Goal: Task Accomplishment & Management: Manage account settings

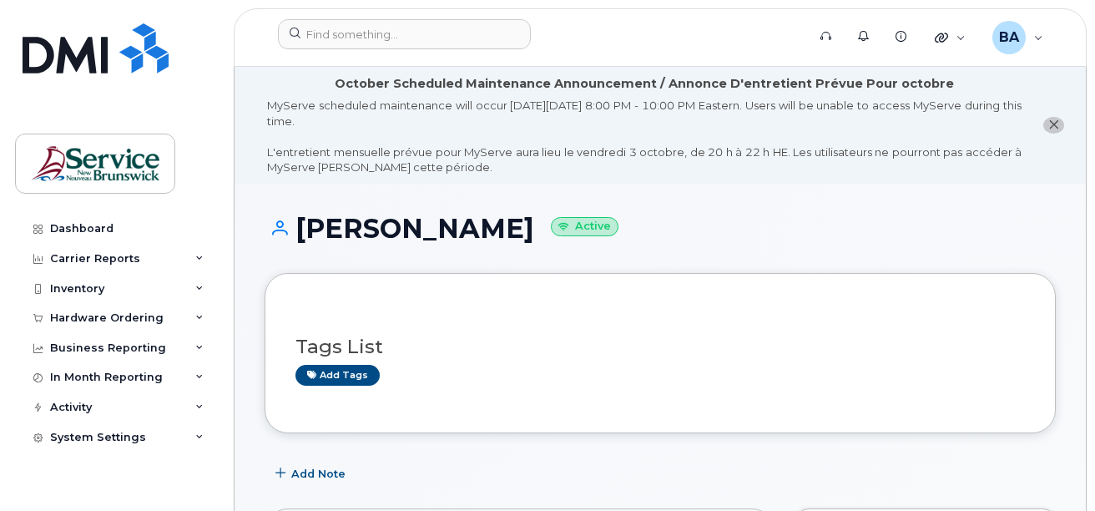
scroll to position [417, 0]
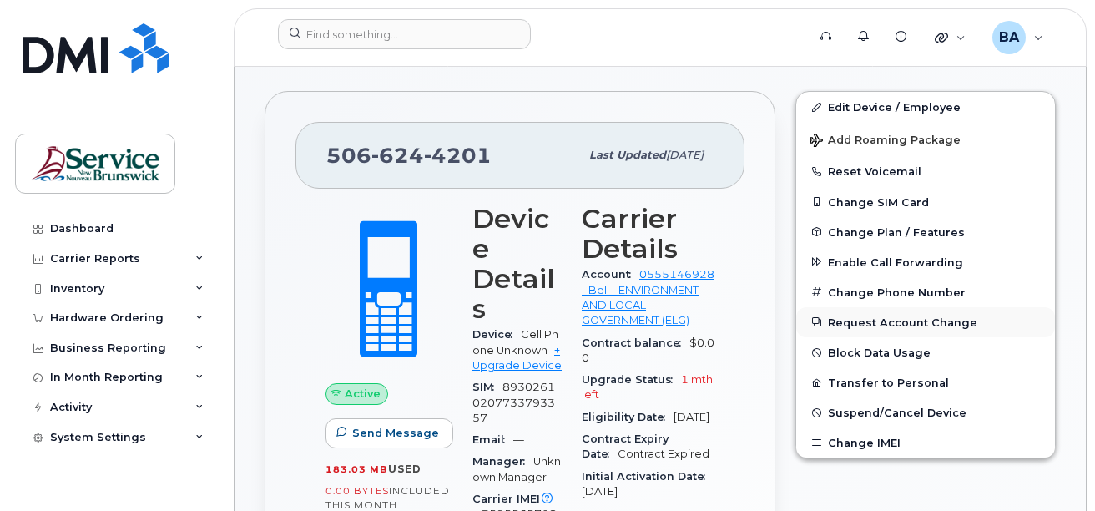
click at [843, 323] on button "Request Account Change" at bounding box center [925, 322] width 259 height 30
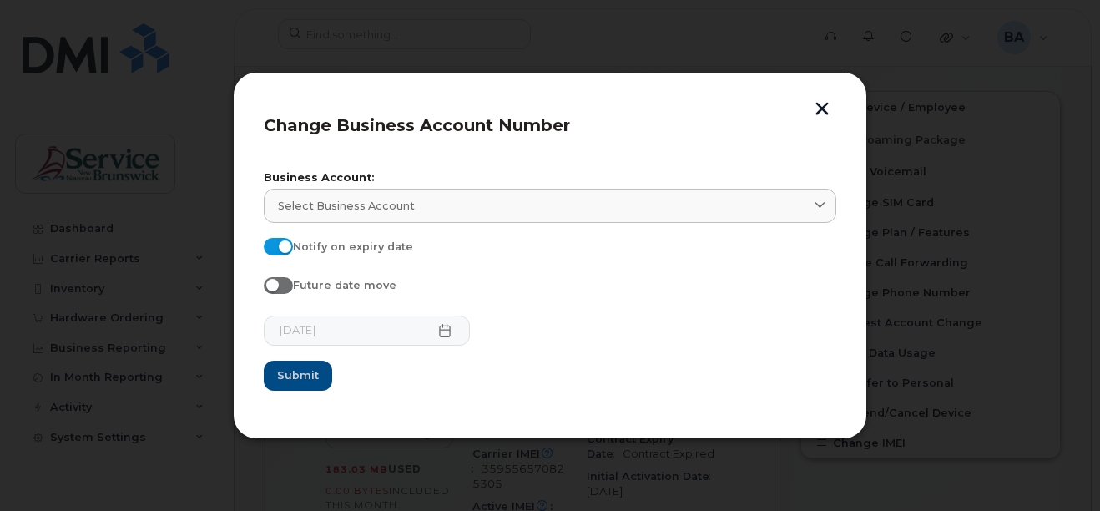
click at [286, 293] on span at bounding box center [278, 285] width 29 height 17
click at [277, 291] on input "Future date move" at bounding box center [270, 283] width 13 height 13
checkbox input "true"
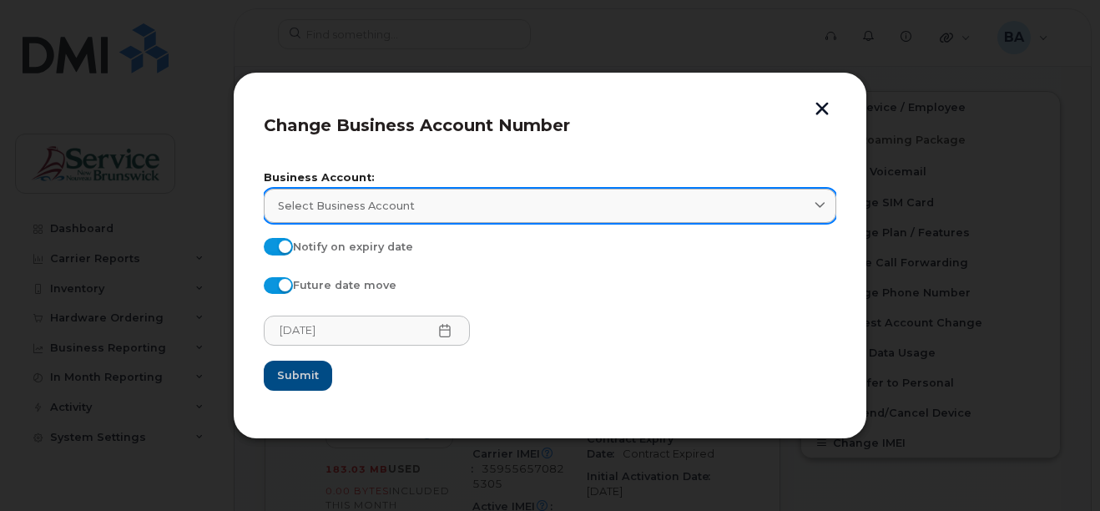
click at [396, 203] on span "Select Business Account" at bounding box center [346, 206] width 137 height 16
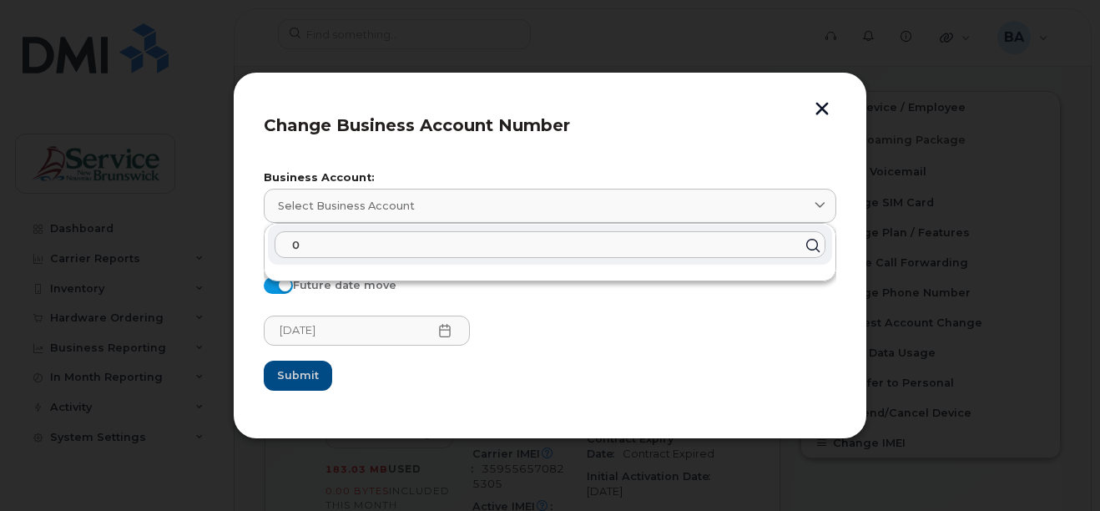
click at [396, 254] on input "0" at bounding box center [550, 244] width 551 height 27
click at [396, 254] on input "05" at bounding box center [550, 244] width 551 height 27
click at [412, 250] on input "055" at bounding box center [550, 244] width 551 height 27
click at [812, 247] on icon at bounding box center [813, 245] width 24 height 24
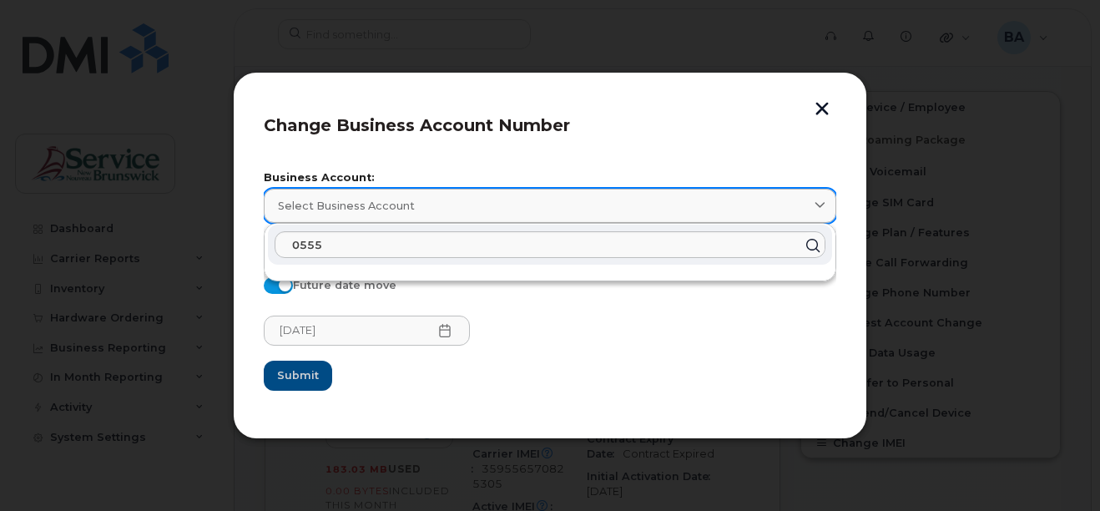
click at [821, 200] on icon at bounding box center [820, 205] width 11 height 11
click at [732, 240] on input "0555" at bounding box center [550, 244] width 551 height 27
click at [331, 243] on input "0555" at bounding box center [550, 244] width 551 height 27
click at [403, 253] on input "05551" at bounding box center [550, 244] width 551 height 27
click at [403, 250] on input "055514" at bounding box center [550, 244] width 551 height 27
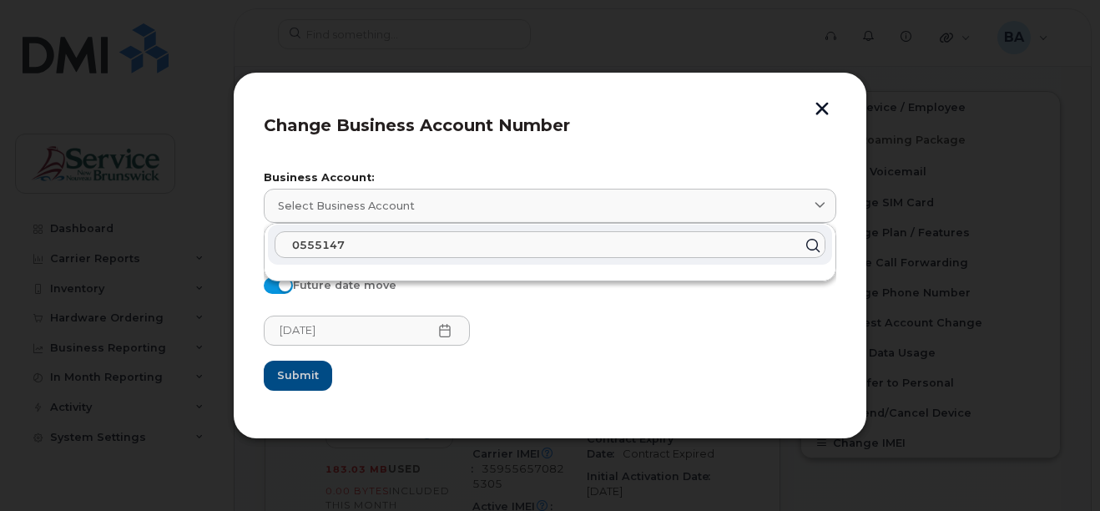
click at [403, 250] on input "0555147" at bounding box center [550, 244] width 551 height 27
click at [403, 250] on input "05551479" at bounding box center [550, 244] width 551 height 27
click at [403, 250] on input "055514799" at bounding box center [550, 244] width 551 height 27
click at [563, 335] on div "2025-09-24" at bounding box center [550, 331] width 573 height 30
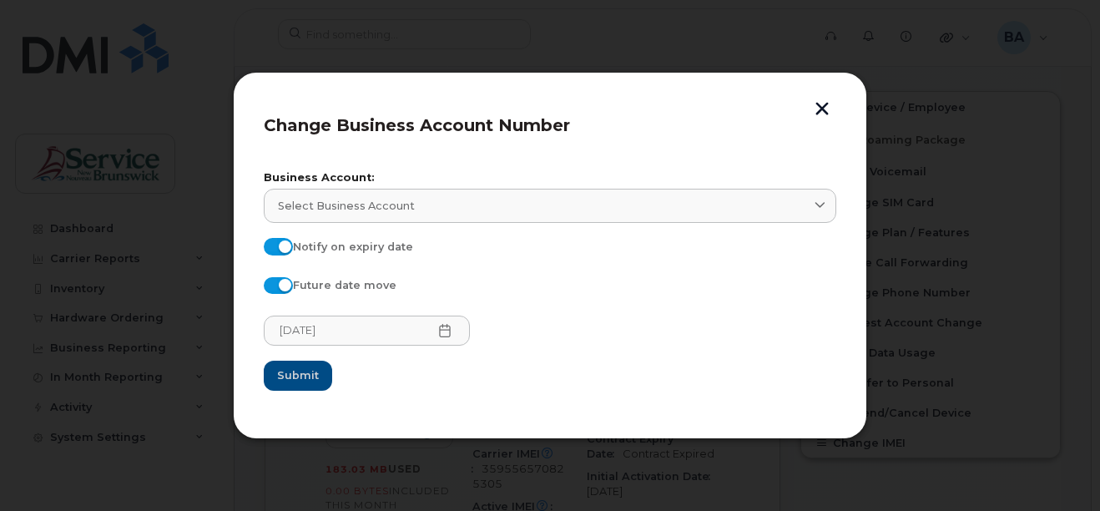
click at [289, 249] on span at bounding box center [278, 246] width 29 height 17
click at [277, 249] on input "Notify on expiry date" at bounding box center [270, 244] width 13 height 13
checkbox input "false"
click at [822, 108] on button "button" at bounding box center [822, 111] width 25 height 18
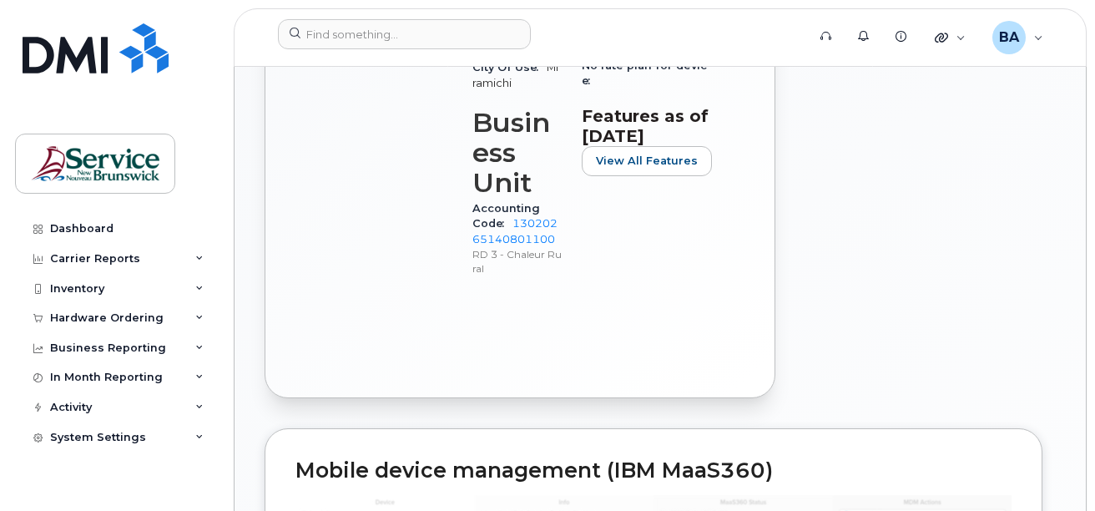
scroll to position [936, 0]
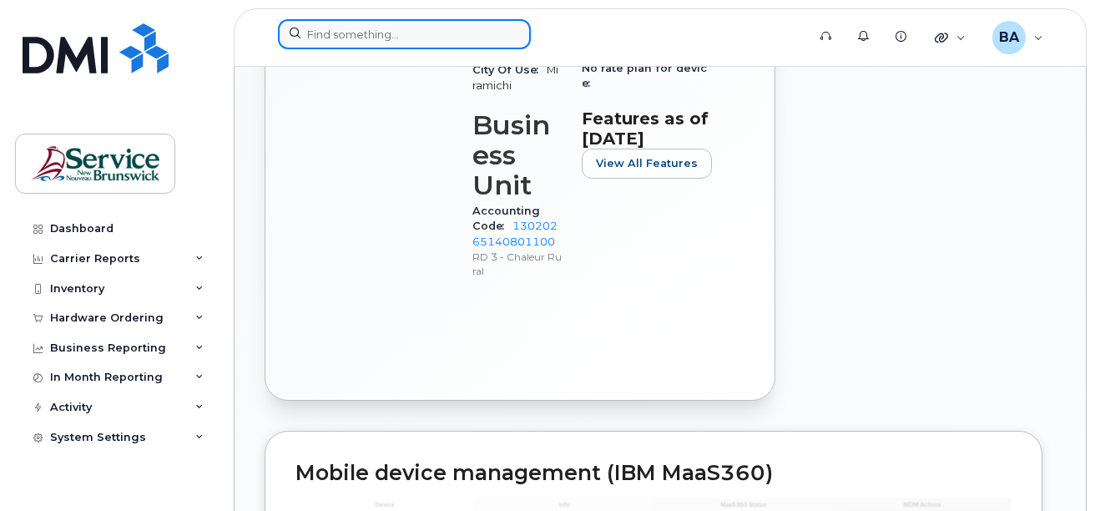
click at [429, 19] on input at bounding box center [404, 34] width 253 height 30
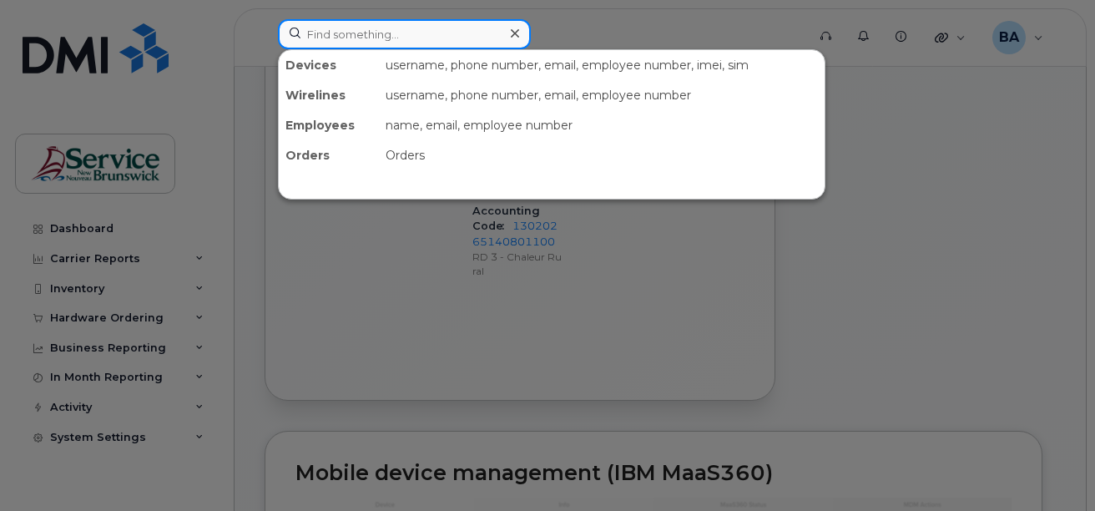
type input "April"
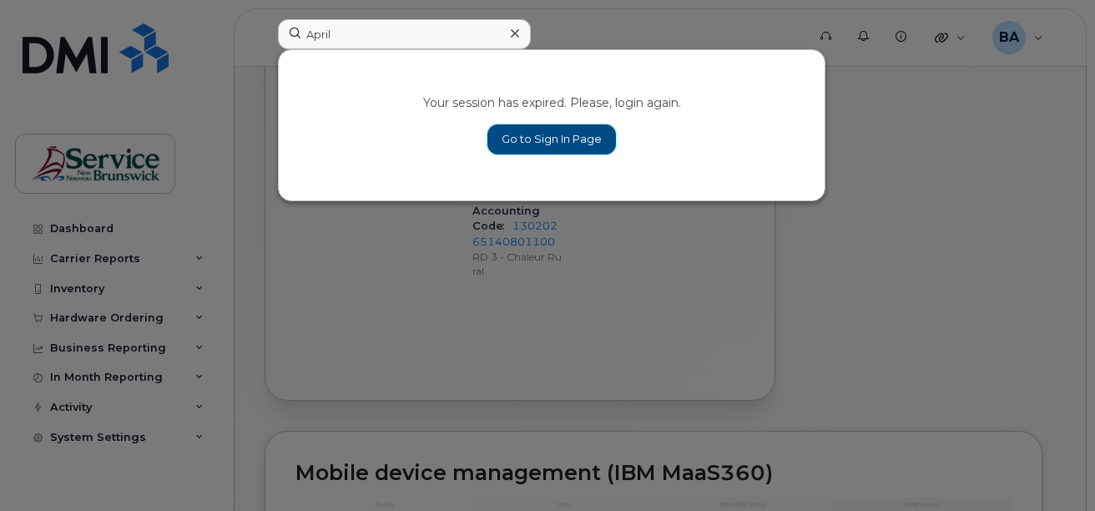
click at [554, 149] on link "Go to Sign In Page" at bounding box center [552, 139] width 129 height 30
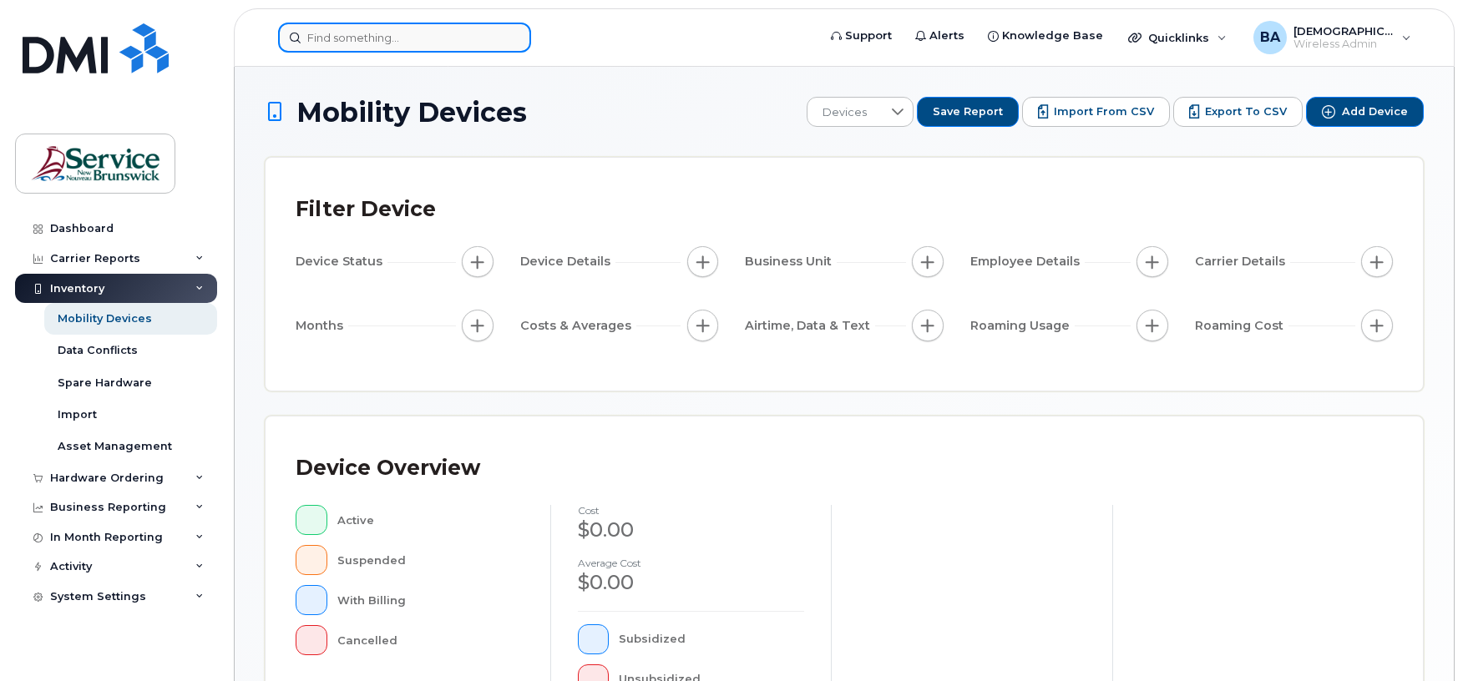
click at [368, 43] on input at bounding box center [404, 38] width 253 height 30
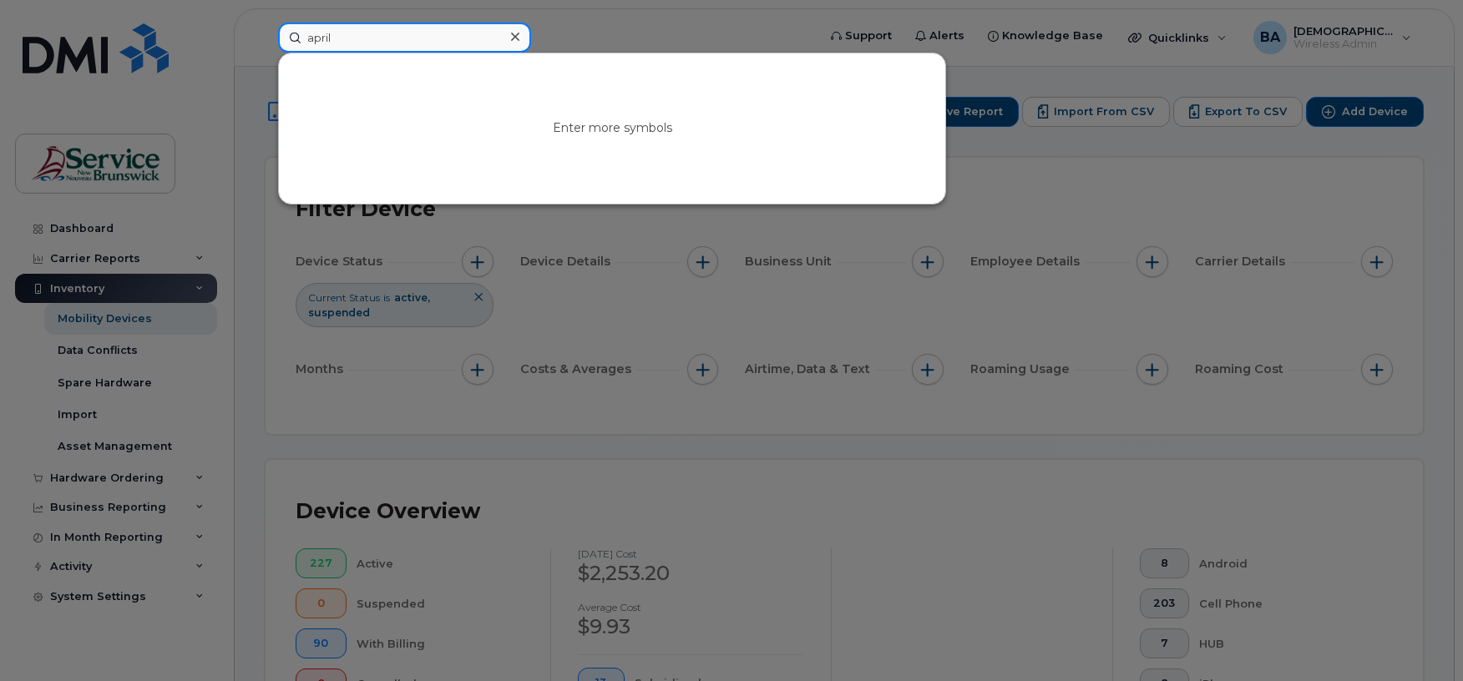
type input "april"
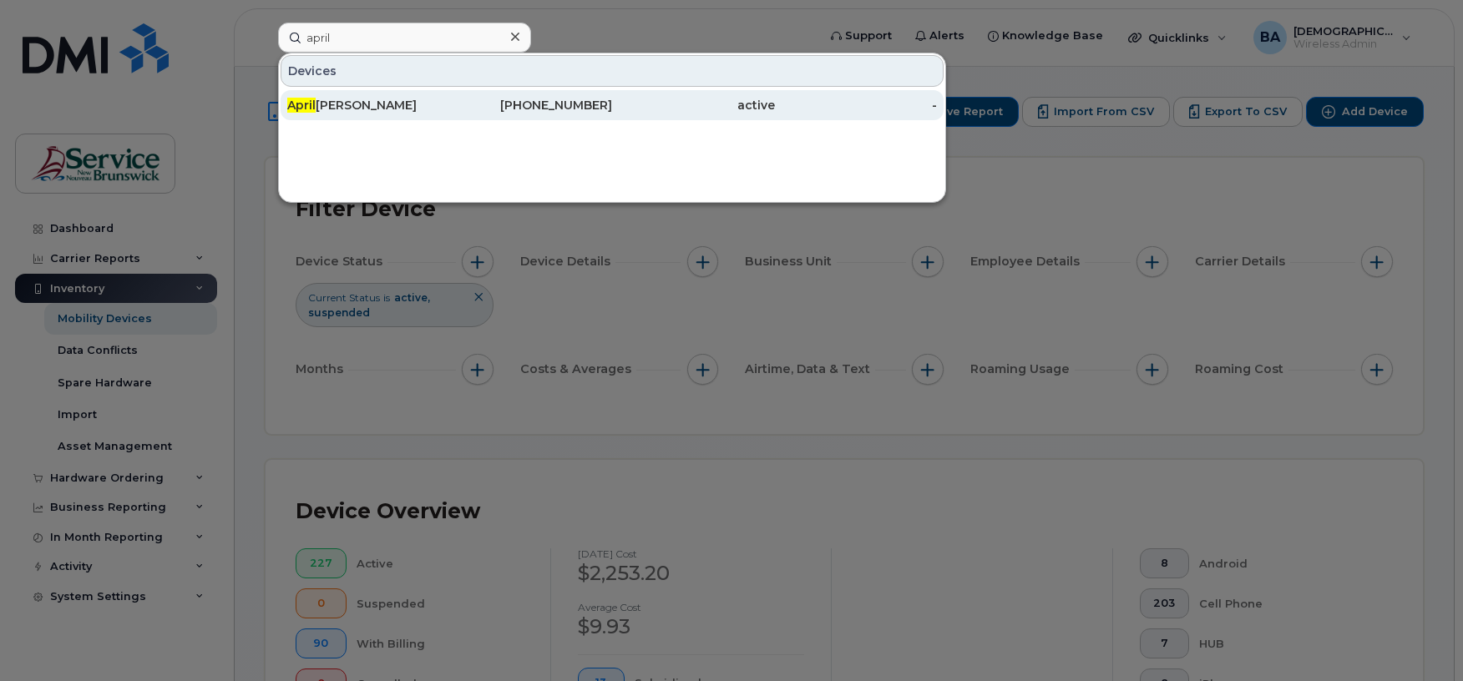
click at [341, 98] on div "April Bishop" at bounding box center [368, 105] width 163 height 17
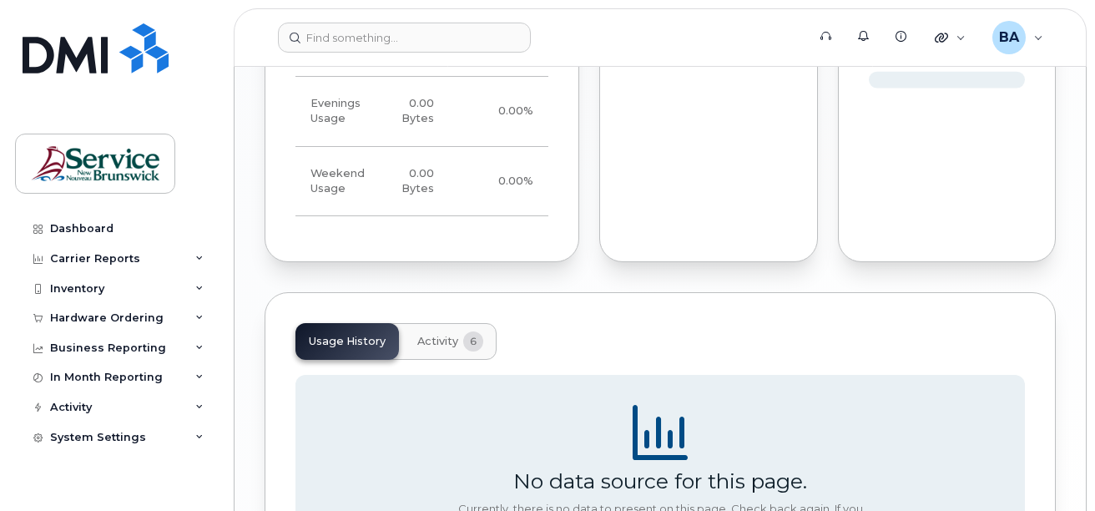
scroll to position [1419, 0]
click at [440, 342] on span "Activity" at bounding box center [437, 338] width 41 height 13
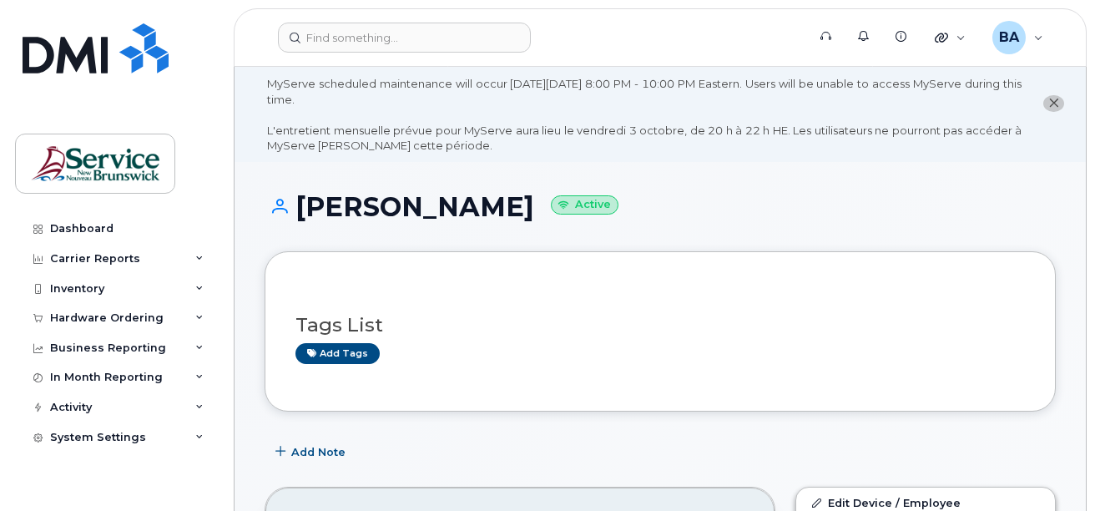
scroll to position [0, 0]
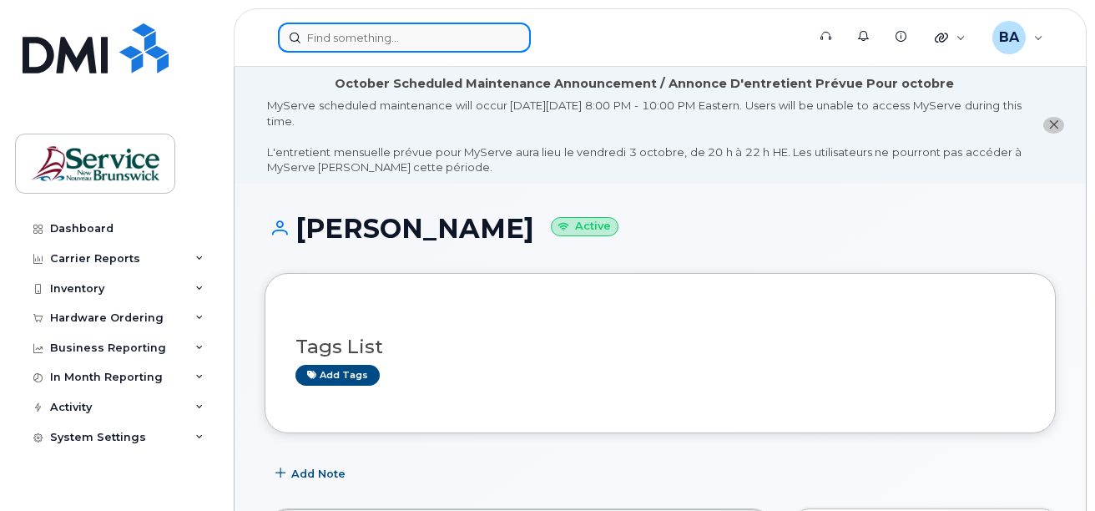
click at [377, 36] on input at bounding box center [404, 38] width 253 height 30
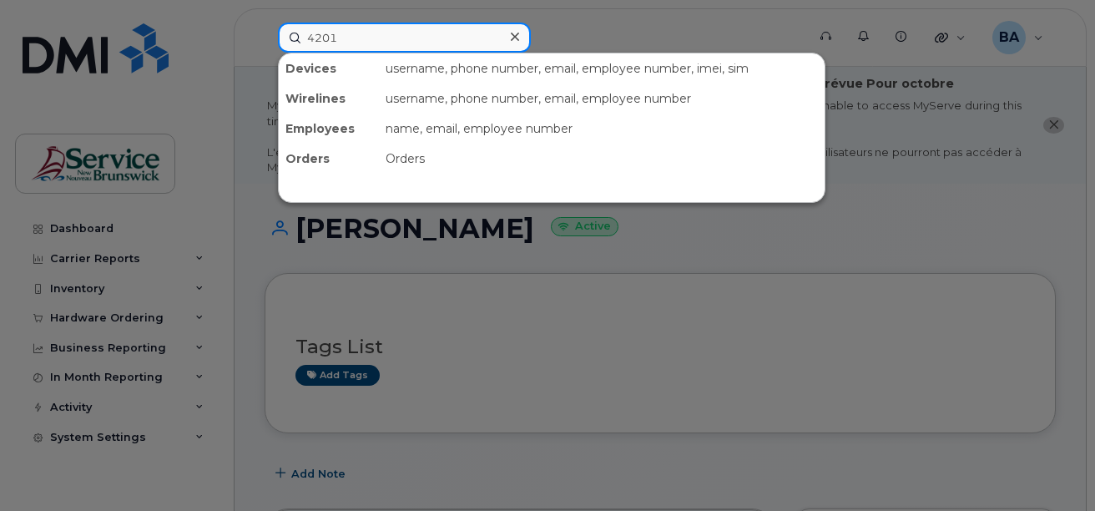
type input "4201"
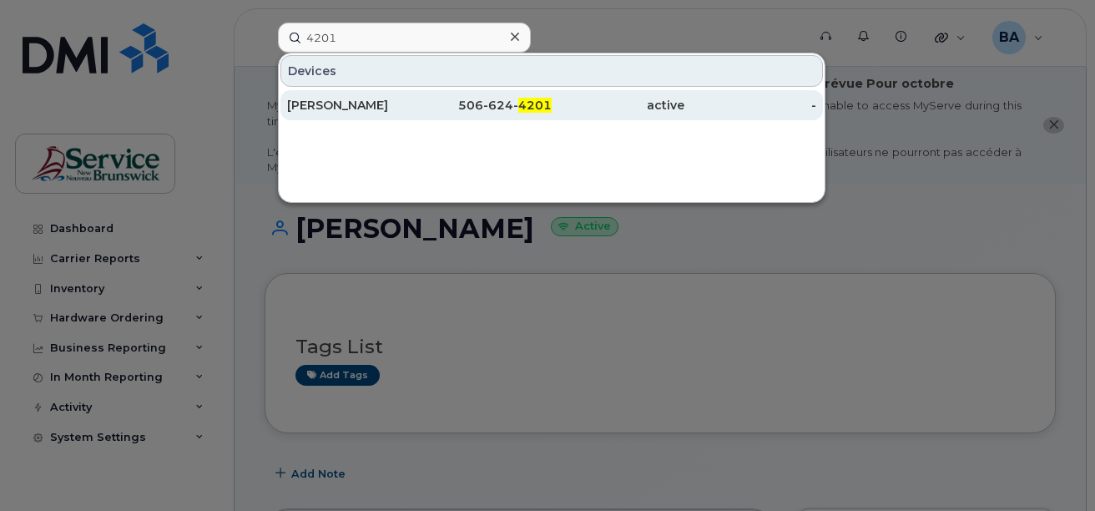
click at [520, 105] on span "4201" at bounding box center [534, 105] width 33 height 15
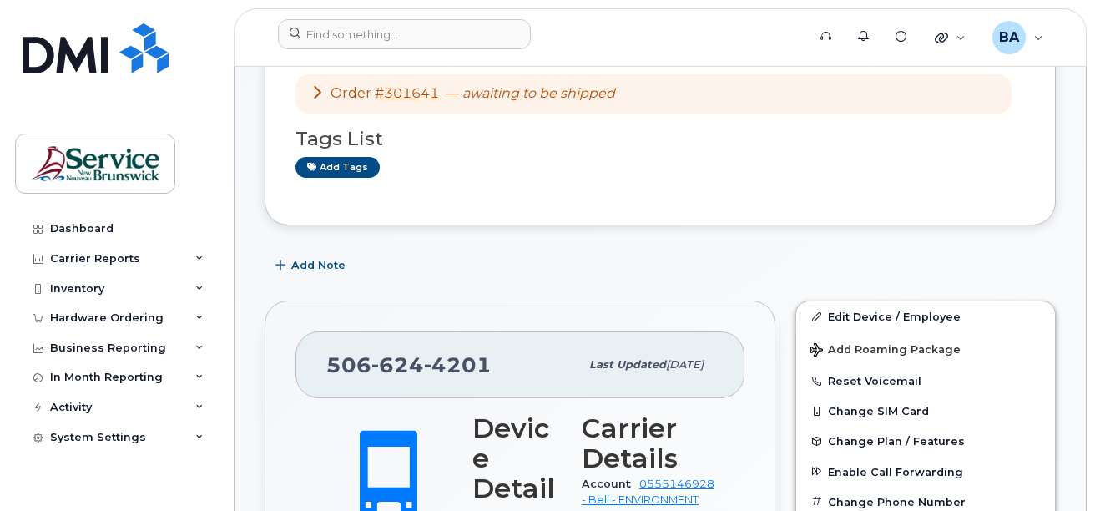
scroll to position [417, 0]
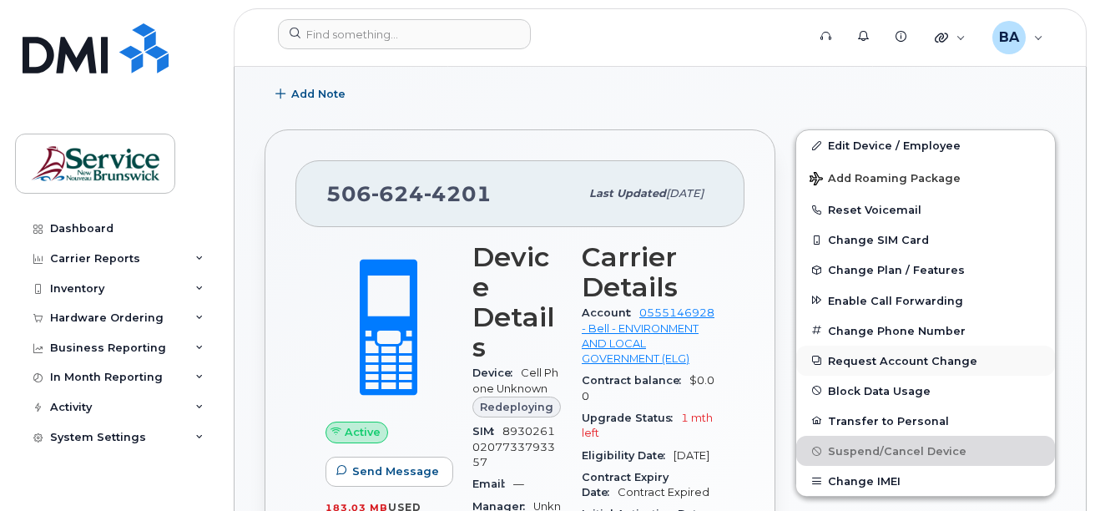
click at [869, 361] on button "Request Account Change" at bounding box center [925, 361] width 259 height 30
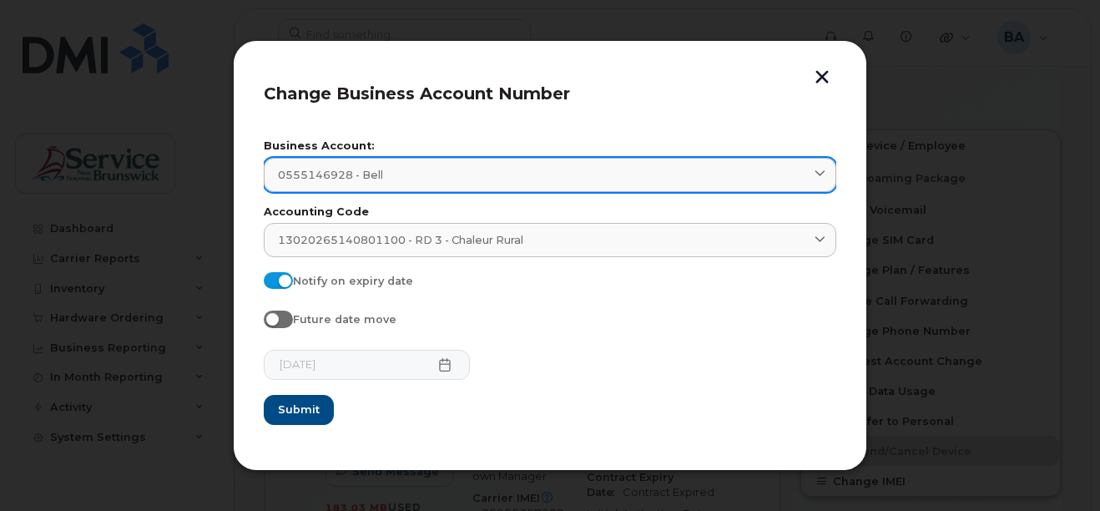
click at [615, 184] on link "0555146928 - Bell" at bounding box center [550, 175] width 573 height 34
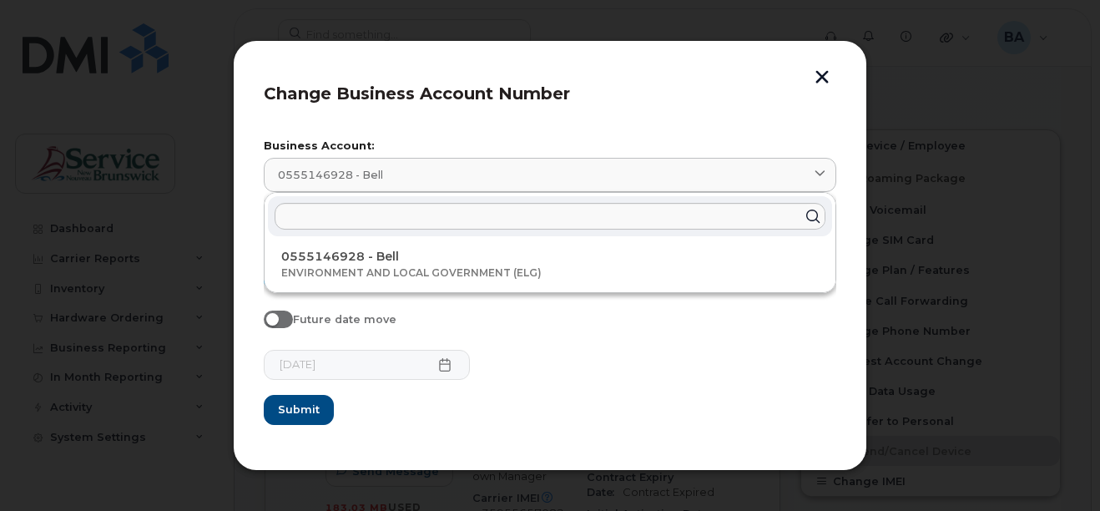
click at [604, 348] on form "Business Account: 0555146928 - Bell 0555146928 - Bell ENVIRONMENT AND LOCAL GOV…" at bounding box center [550, 282] width 573 height 283
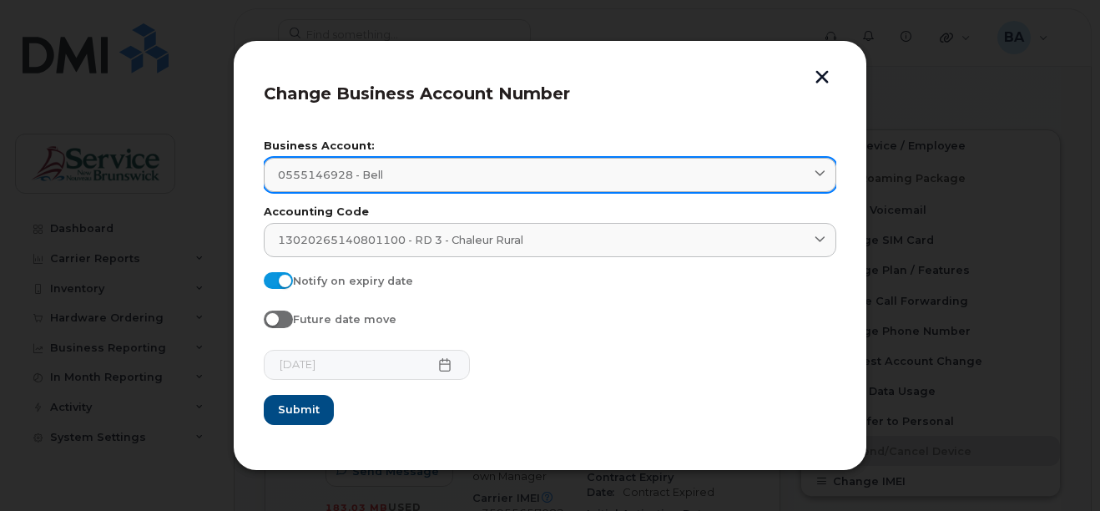
click at [456, 168] on div "0555146928 - Bell" at bounding box center [550, 175] width 544 height 16
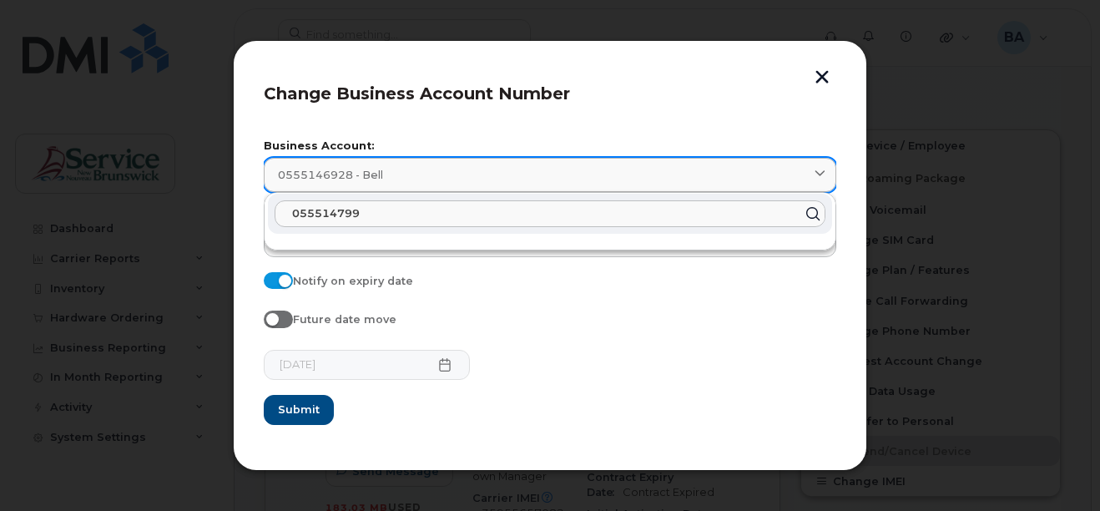
type input "0555147992"
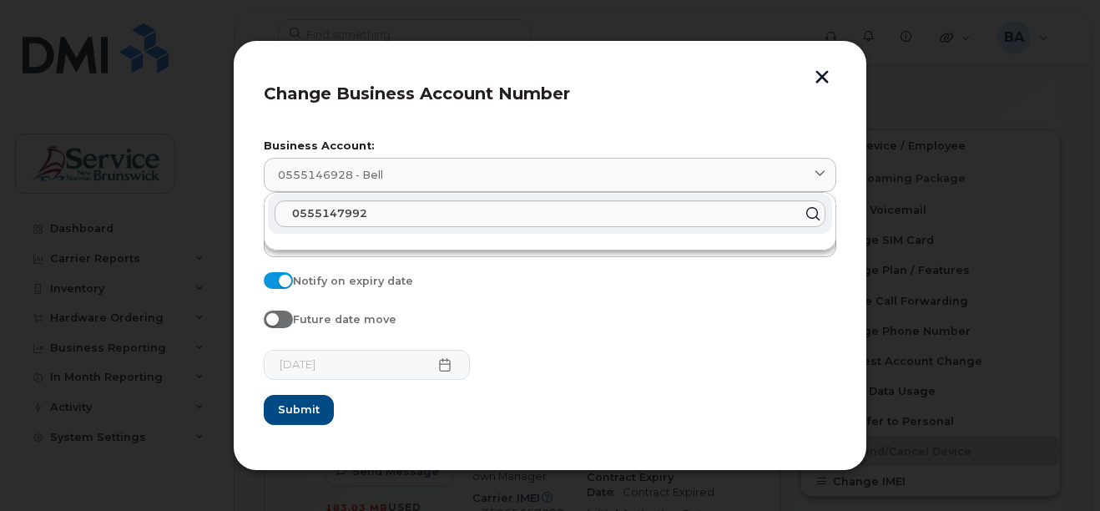
click at [586, 330] on div "Future date move" at bounding box center [550, 322] width 573 height 23
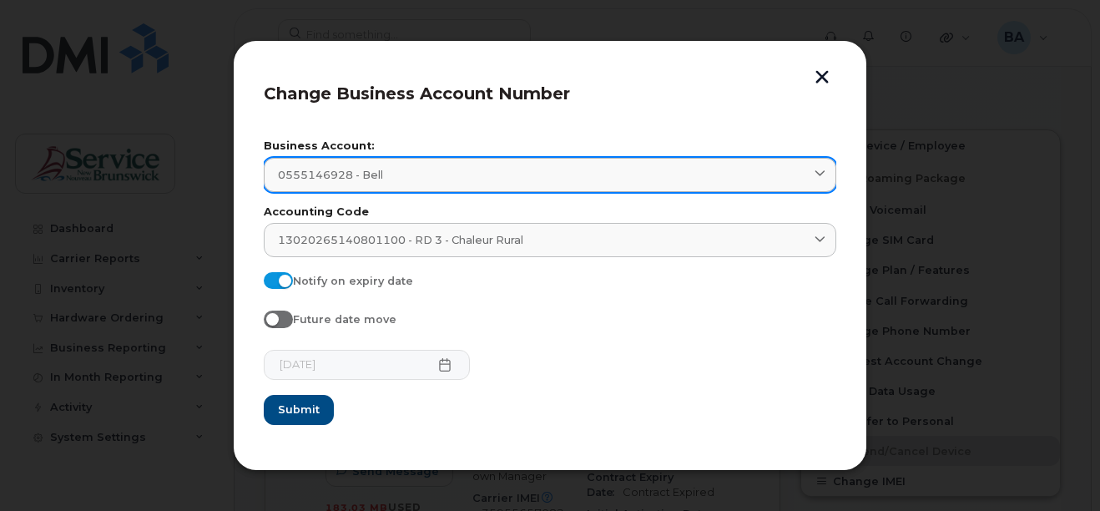
click at [401, 174] on div "0555146928 - Bell" at bounding box center [550, 175] width 544 height 16
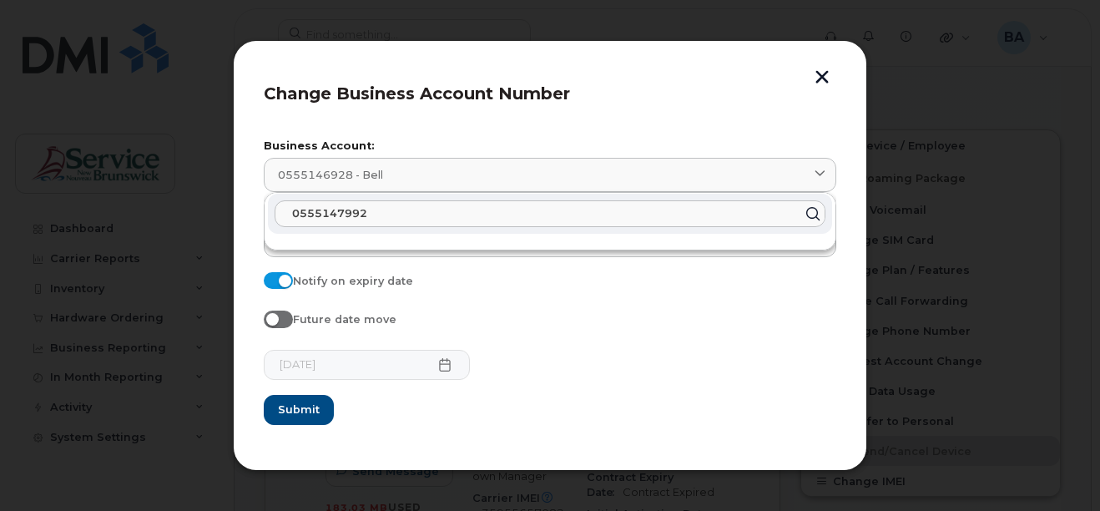
click at [410, 211] on input "0555147992" at bounding box center [550, 213] width 551 height 27
click at [805, 217] on icon at bounding box center [813, 213] width 24 height 24
click at [806, 215] on icon at bounding box center [813, 213] width 24 height 24
click at [771, 216] on input "0555147992" at bounding box center [550, 213] width 551 height 27
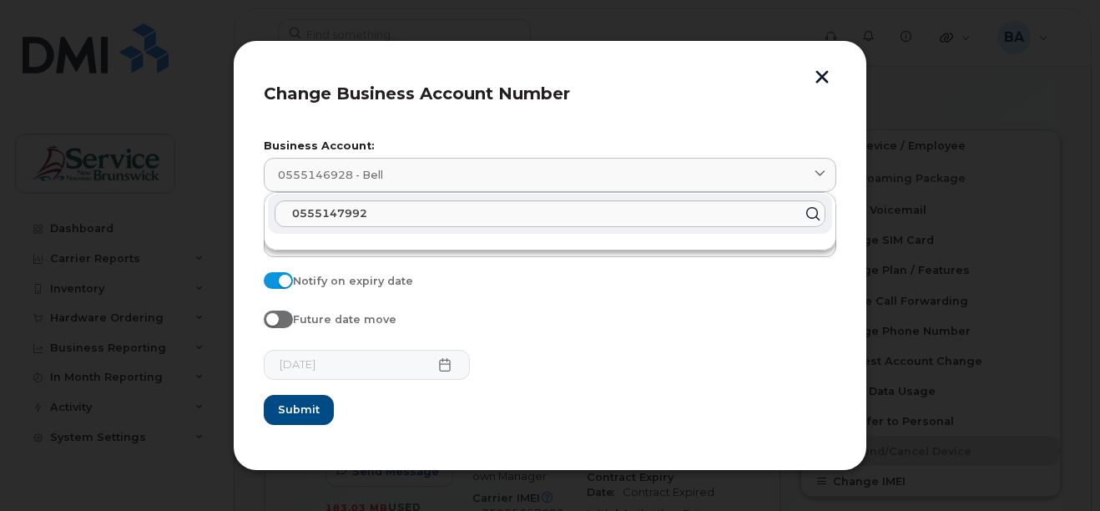
click at [815, 214] on icon at bounding box center [813, 213] width 24 height 24
click at [813, 214] on icon at bounding box center [813, 213] width 24 height 24
click at [713, 308] on form "Business Account: 0555146928 - Bell 0555147992 Accounting Code 1302026514080110…" at bounding box center [550, 282] width 573 height 283
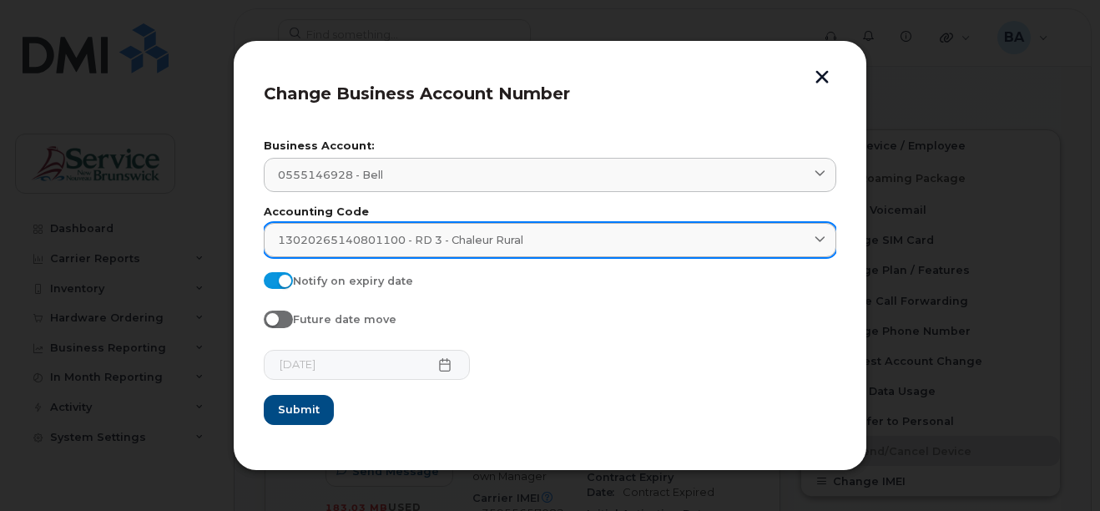
click at [355, 236] on span "13020265140801100 - RD 3 - Chaleur Rural" at bounding box center [400, 240] width 245 height 16
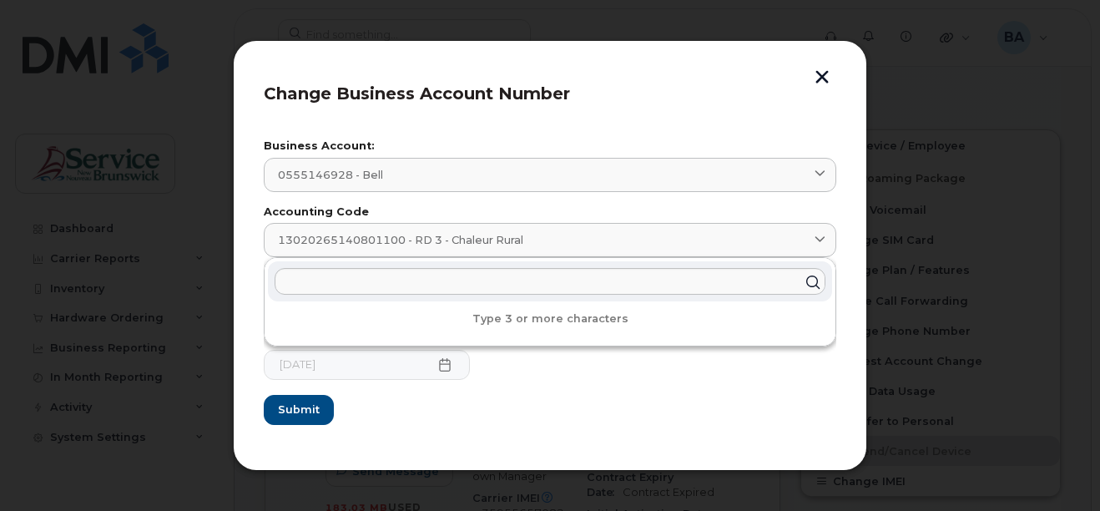
click at [519, 409] on form "Business Account: 0555146928 - Bell 0555147992 Accounting Code 1302026514080110…" at bounding box center [550, 282] width 573 height 283
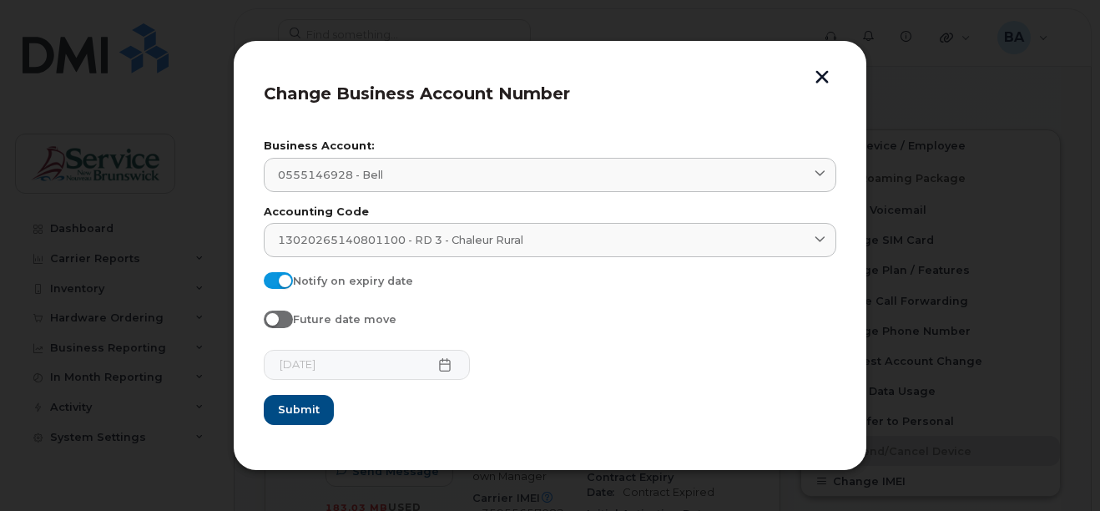
click at [286, 281] on span at bounding box center [278, 280] width 29 height 17
click at [277, 281] on input "Notify on expiry date" at bounding box center [270, 278] width 13 height 13
checkbox input "false"
click at [280, 311] on span at bounding box center [278, 319] width 29 height 17
click at [277, 311] on input "Future date move" at bounding box center [270, 317] width 13 height 13
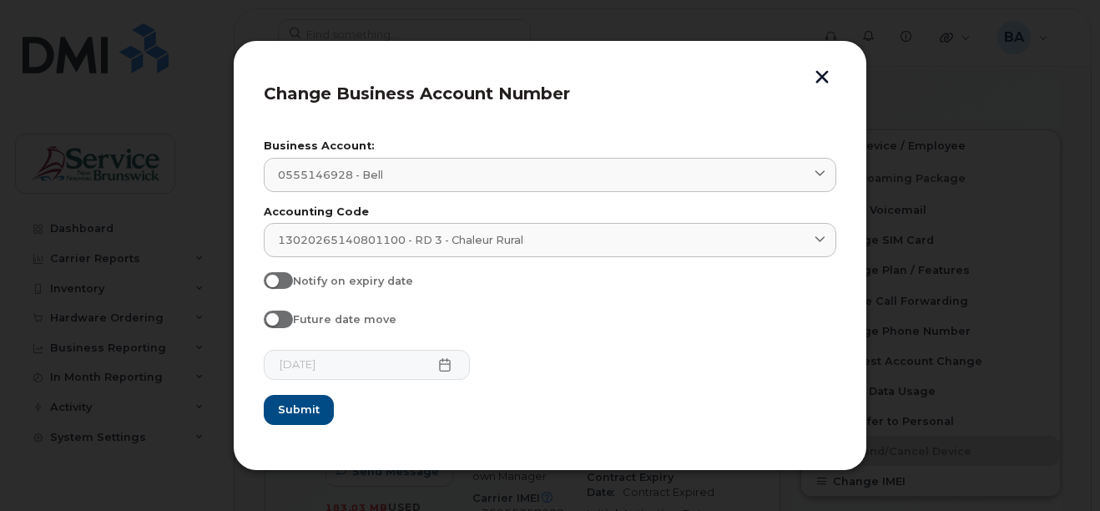
checkbox input "true"
click at [826, 77] on button "button" at bounding box center [822, 79] width 25 height 18
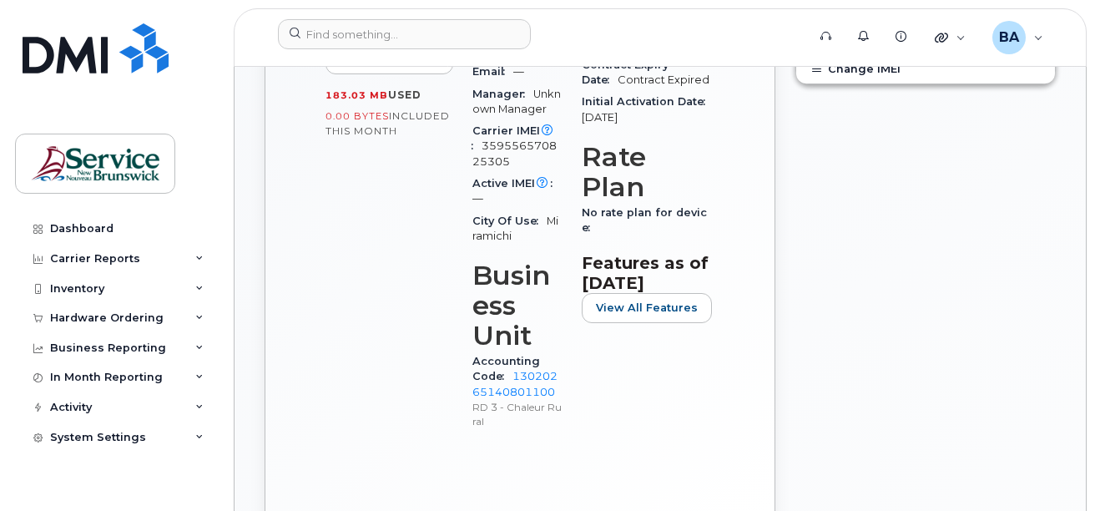
scroll to position [835, 0]
